Goal: Navigation & Orientation: Find specific page/section

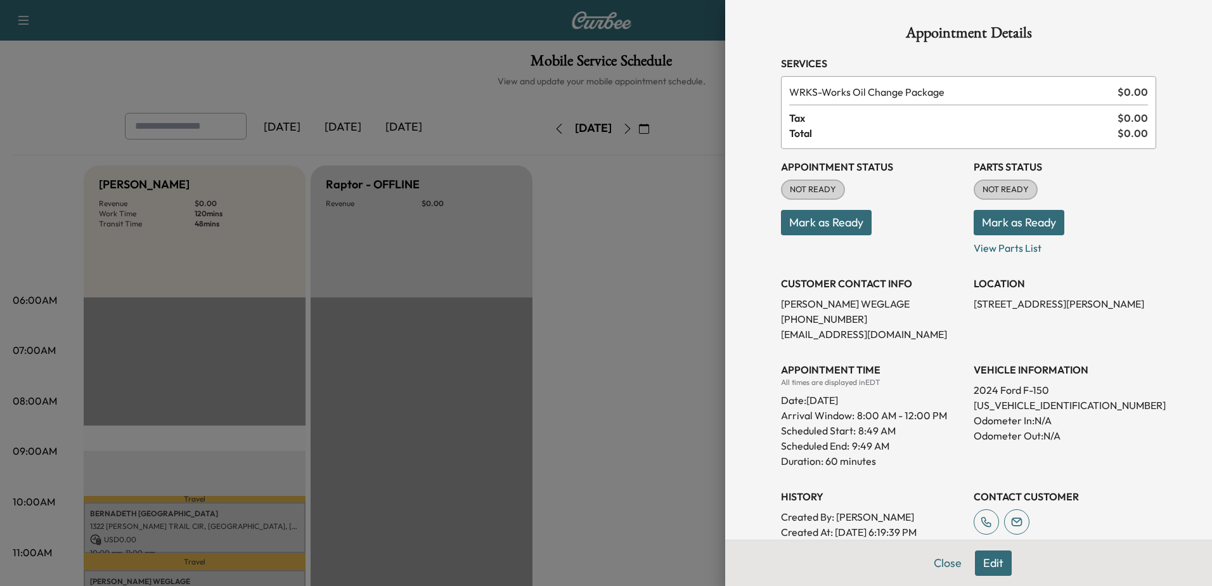
click at [638, 162] on div at bounding box center [606, 293] width 1212 height 586
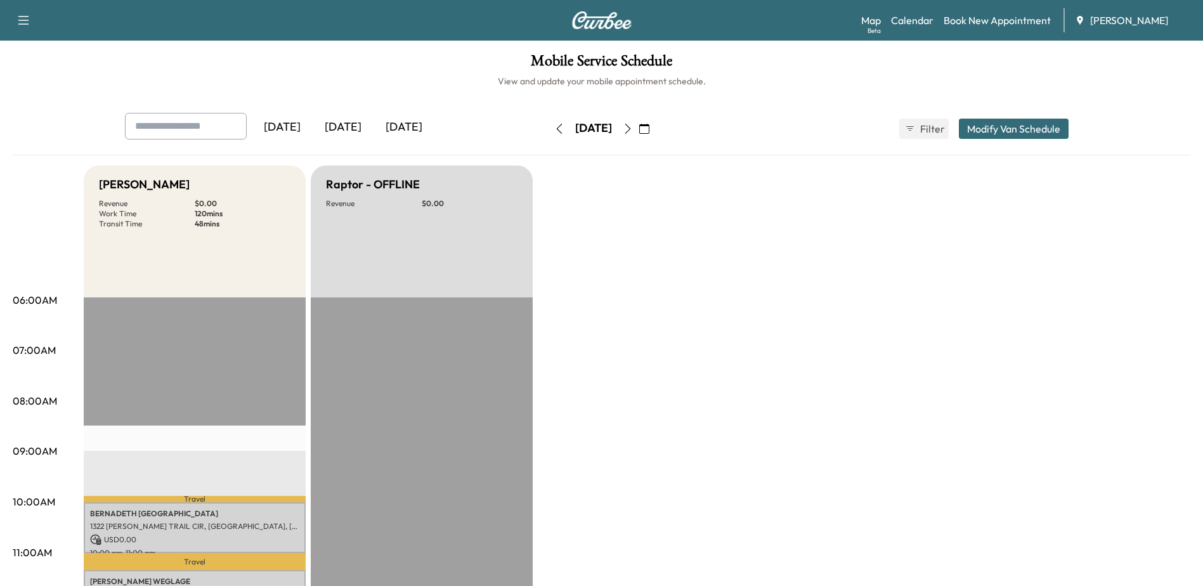
click at [633, 129] on icon "button" at bounding box center [628, 129] width 10 height 10
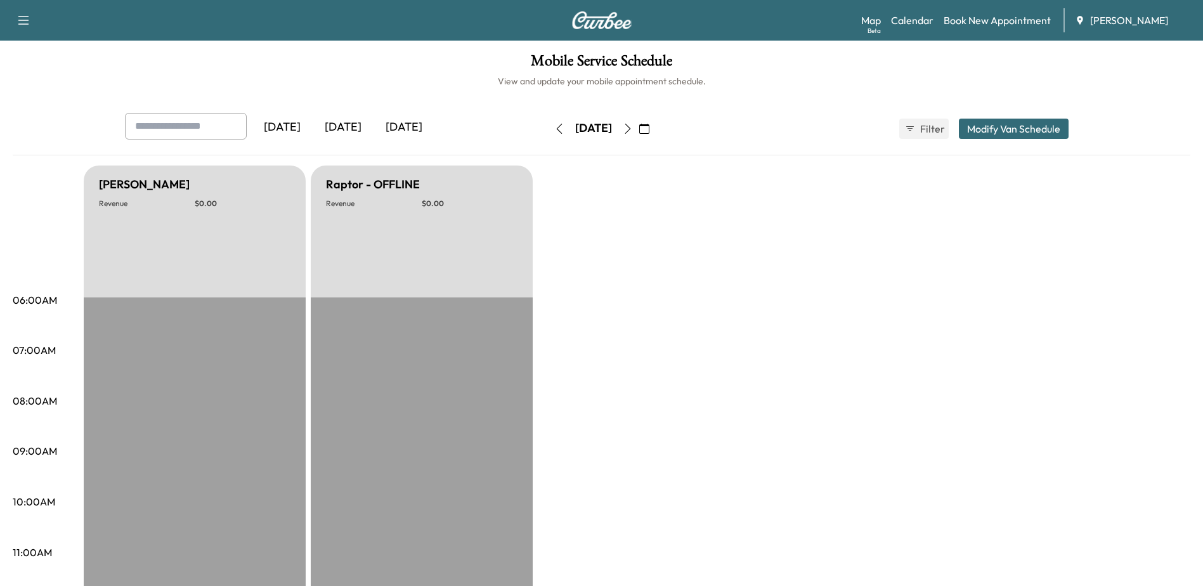
click at [554, 127] on icon "button" at bounding box center [559, 129] width 10 height 10
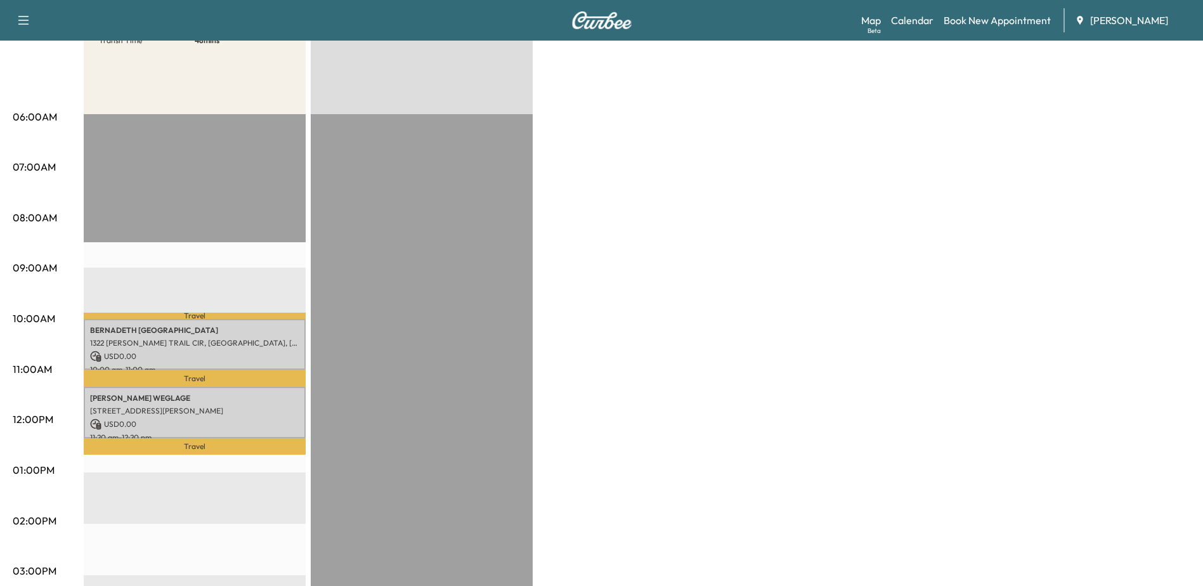
scroll to position [190, 0]
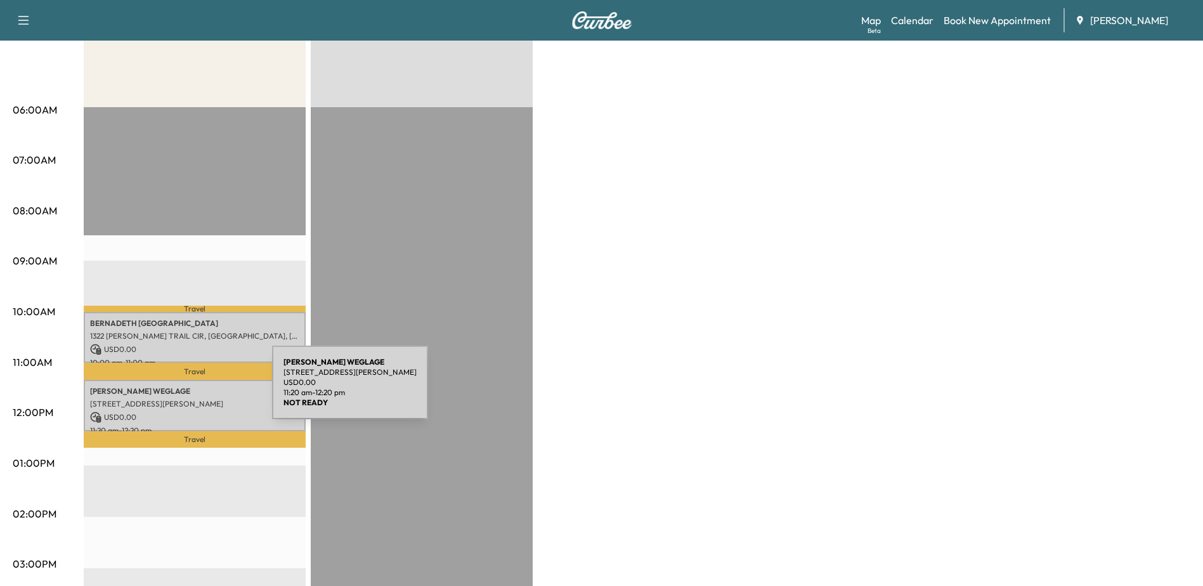
click at [177, 390] on p "[PERSON_NAME]" at bounding box center [194, 391] width 209 height 10
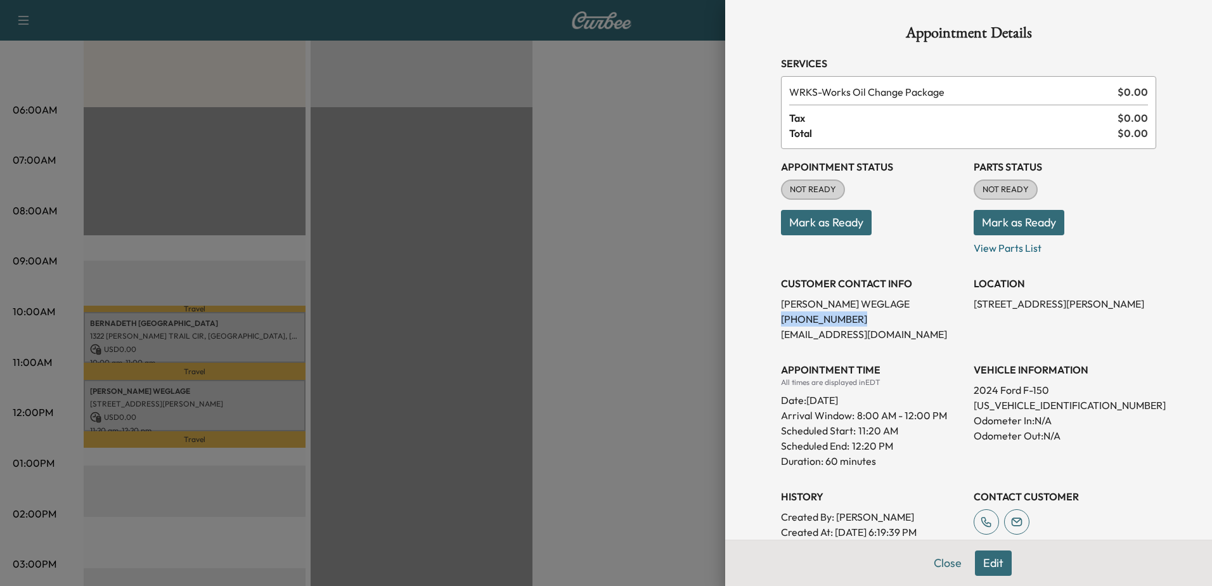
drag, startPoint x: 768, startPoint y: 316, endPoint x: 852, endPoint y: 317, distance: 83.1
click at [852, 317] on div "Appointment Details Services WRKS - Works Oil Change Package $ 0.00 Tax $ 0.00 …" at bounding box center [969, 348] width 406 height 697
drag, startPoint x: 852, startPoint y: 317, endPoint x: 827, endPoint y: 313, distance: 24.5
copy p "[PHONE_NUMBER]"
click at [639, 195] on div at bounding box center [606, 293] width 1212 height 586
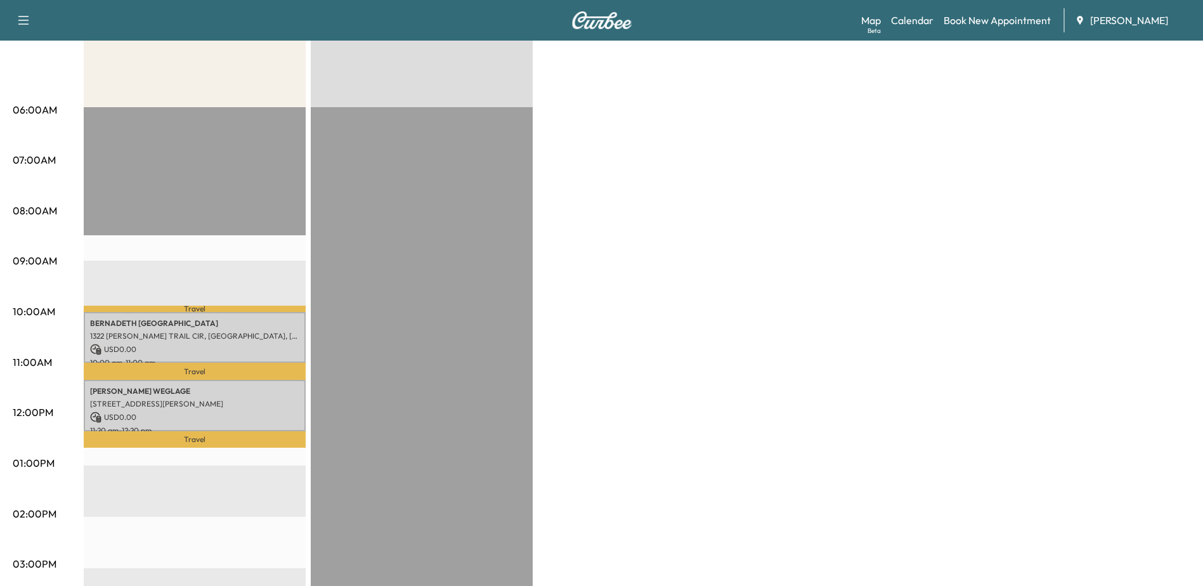
click at [612, 240] on div "Bronco - [PERSON_NAME] Revenue $ 0.00 Work Time 120 mins Transit Time 48 mins T…" at bounding box center [637, 450] width 1106 height 951
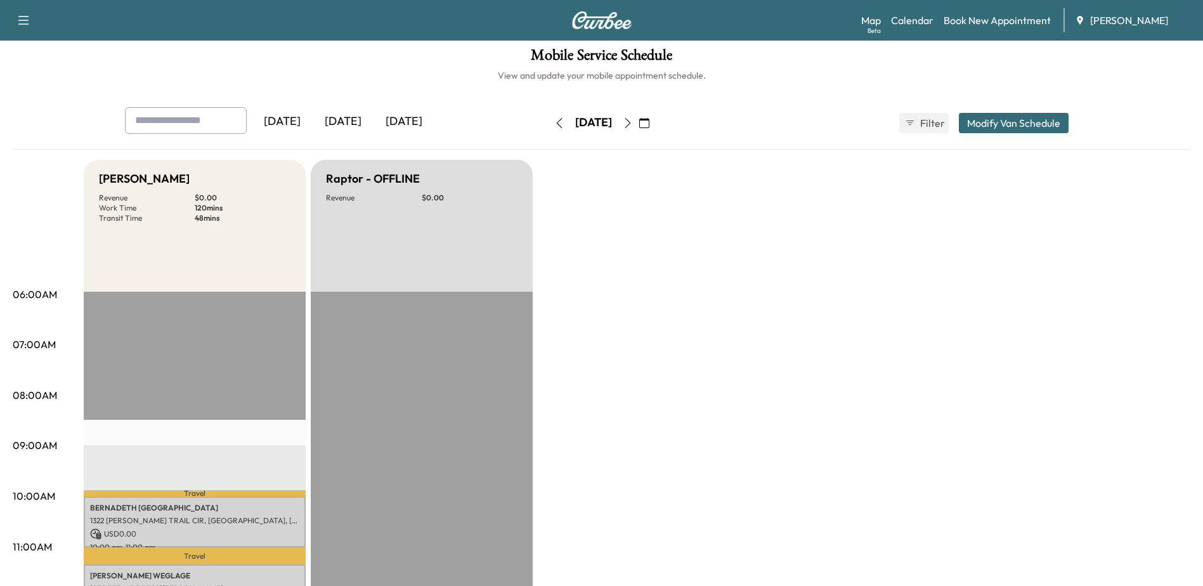
scroll to position [0, 0]
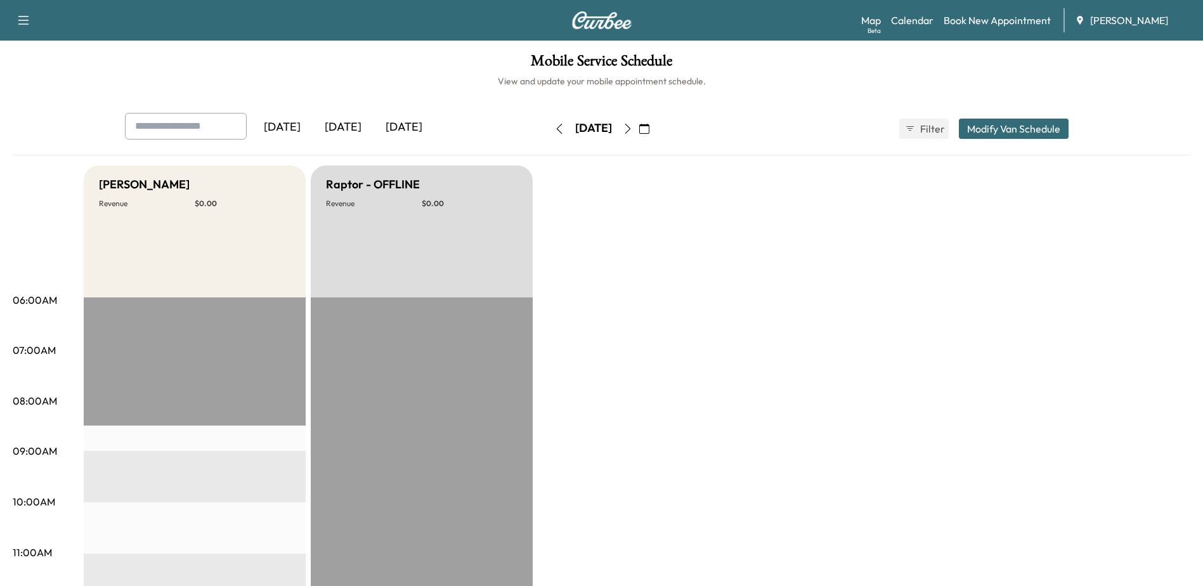
click at [649, 130] on icon "button" at bounding box center [644, 129] width 10 height 10
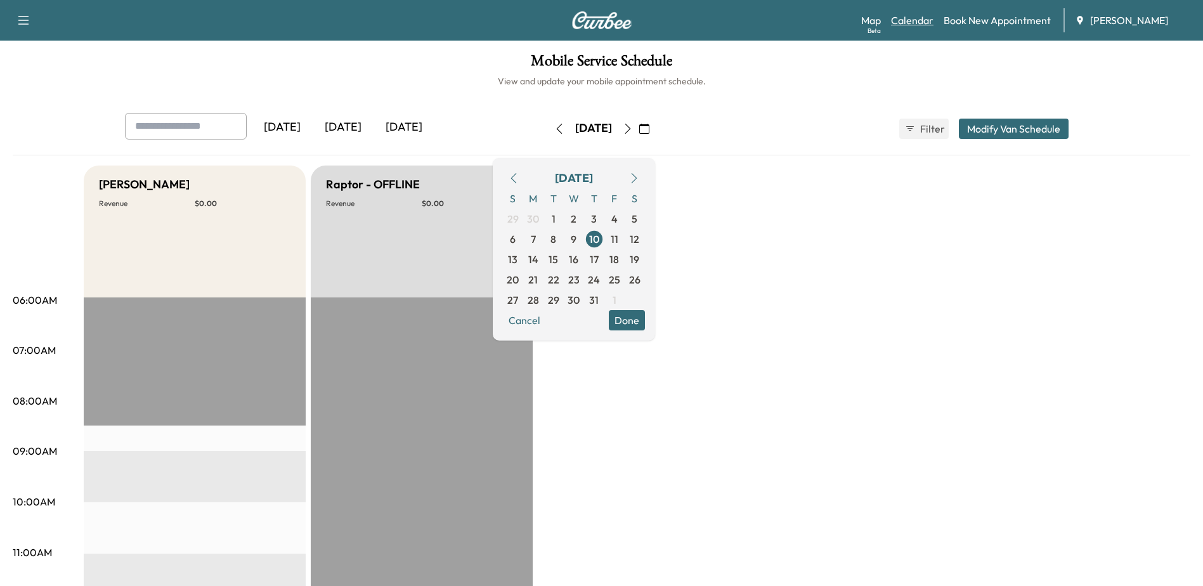
click at [909, 22] on link "Calendar" at bounding box center [912, 20] width 42 height 15
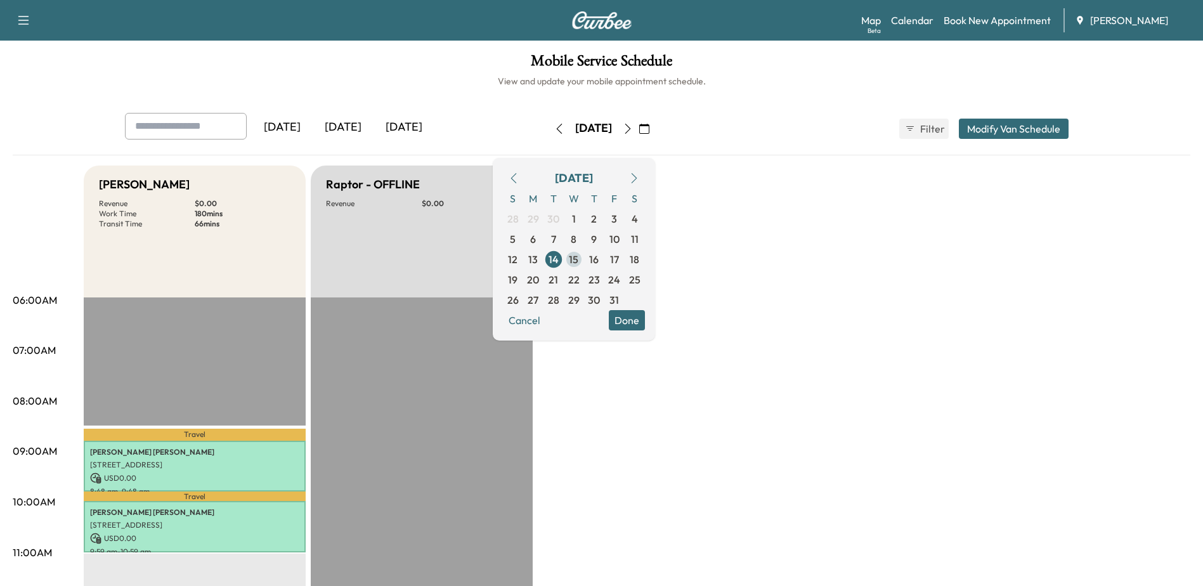
click at [578, 260] on span "15" at bounding box center [574, 259] width 10 height 15
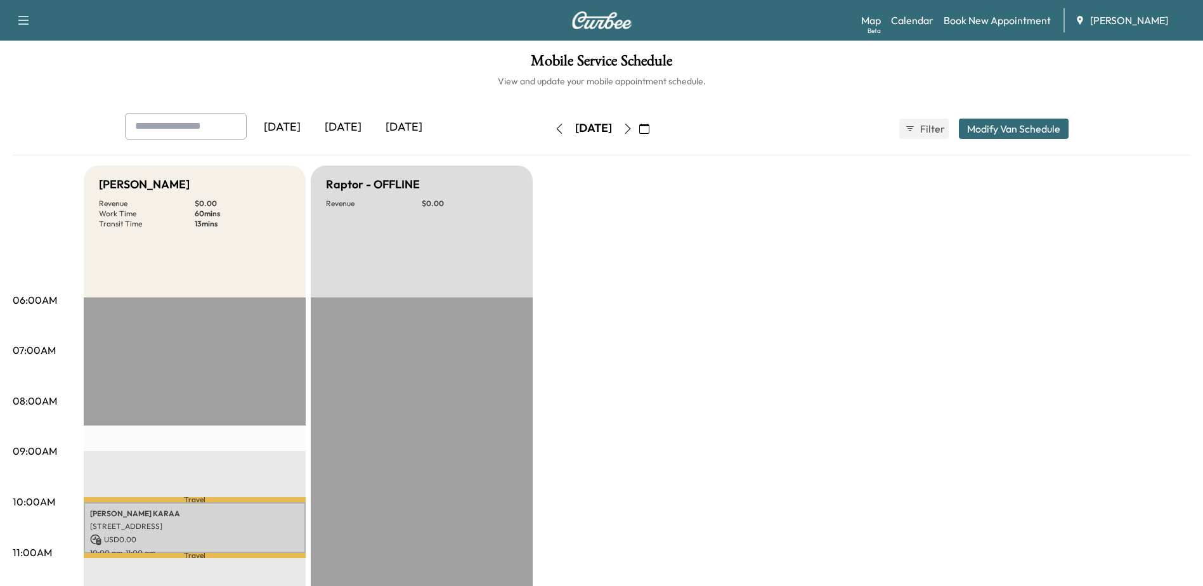
click at [649, 124] on icon "button" at bounding box center [644, 129] width 10 height 10
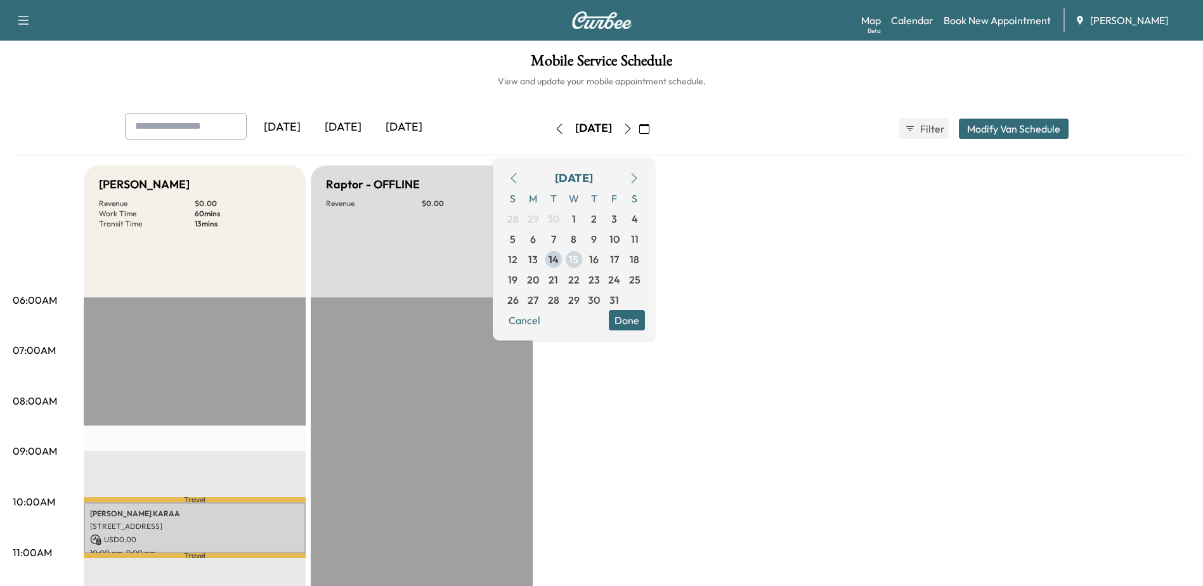
click at [578, 266] on span "15" at bounding box center [574, 259] width 10 height 15
